Goal: Information Seeking & Learning: Learn about a topic

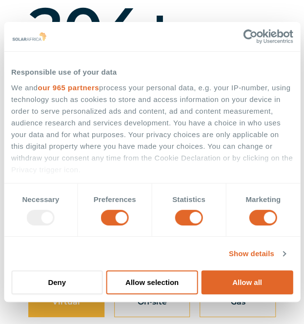
scroll to position [719, 0]
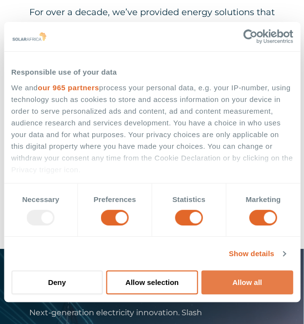
click at [243, 274] on button "Allow all" at bounding box center [247, 283] width 91 height 24
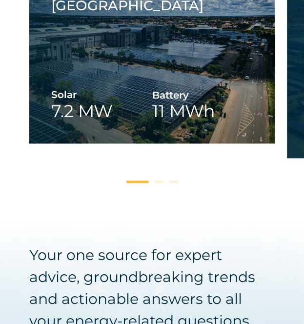
scroll to position [1829, 0]
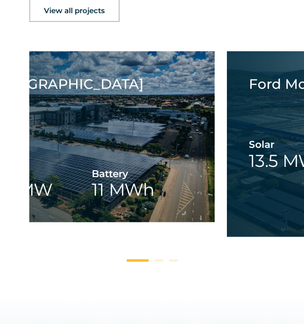
click at [8, 261] on div "Spargs Group Solar 1.2 MW Spargs Group Trade Route Mall Solar 7.2 MW Battery 11…" at bounding box center [152, 157] width 304 height 213
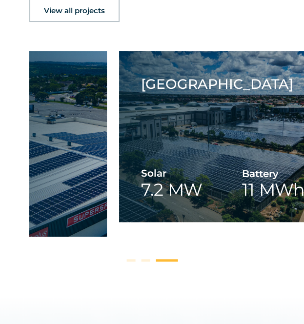
click at [5, 196] on div "Spargs Group Solar 1.2 MW Spargs Group Trade Route Mall Solar 7.2 MW Battery 11…" at bounding box center [152, 157] width 304 height 213
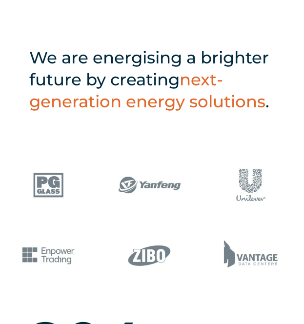
scroll to position [0, 0]
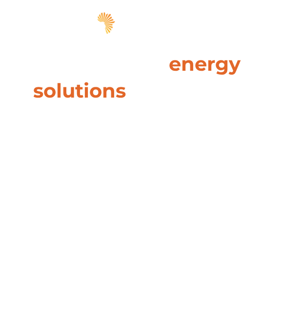
click at [266, 25] on span "hello" at bounding box center [267, 25] width 15 height 15
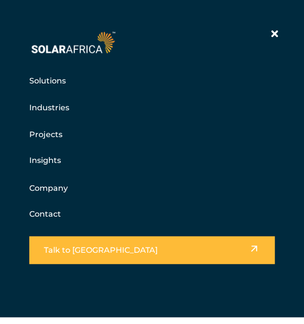
click at [43, 81] on link "Solutions" at bounding box center [47, 81] width 37 height 12
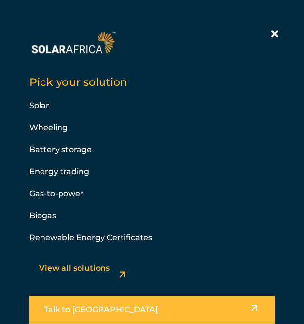
click at [35, 107] on link "Solar" at bounding box center [39, 105] width 20 height 9
click at [34, 107] on link "Solar" at bounding box center [39, 105] width 20 height 9
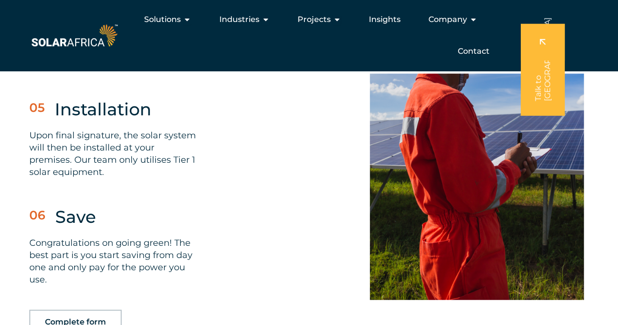
scroll to position [2975, 0]
